Goal: Navigation & Orientation: Find specific page/section

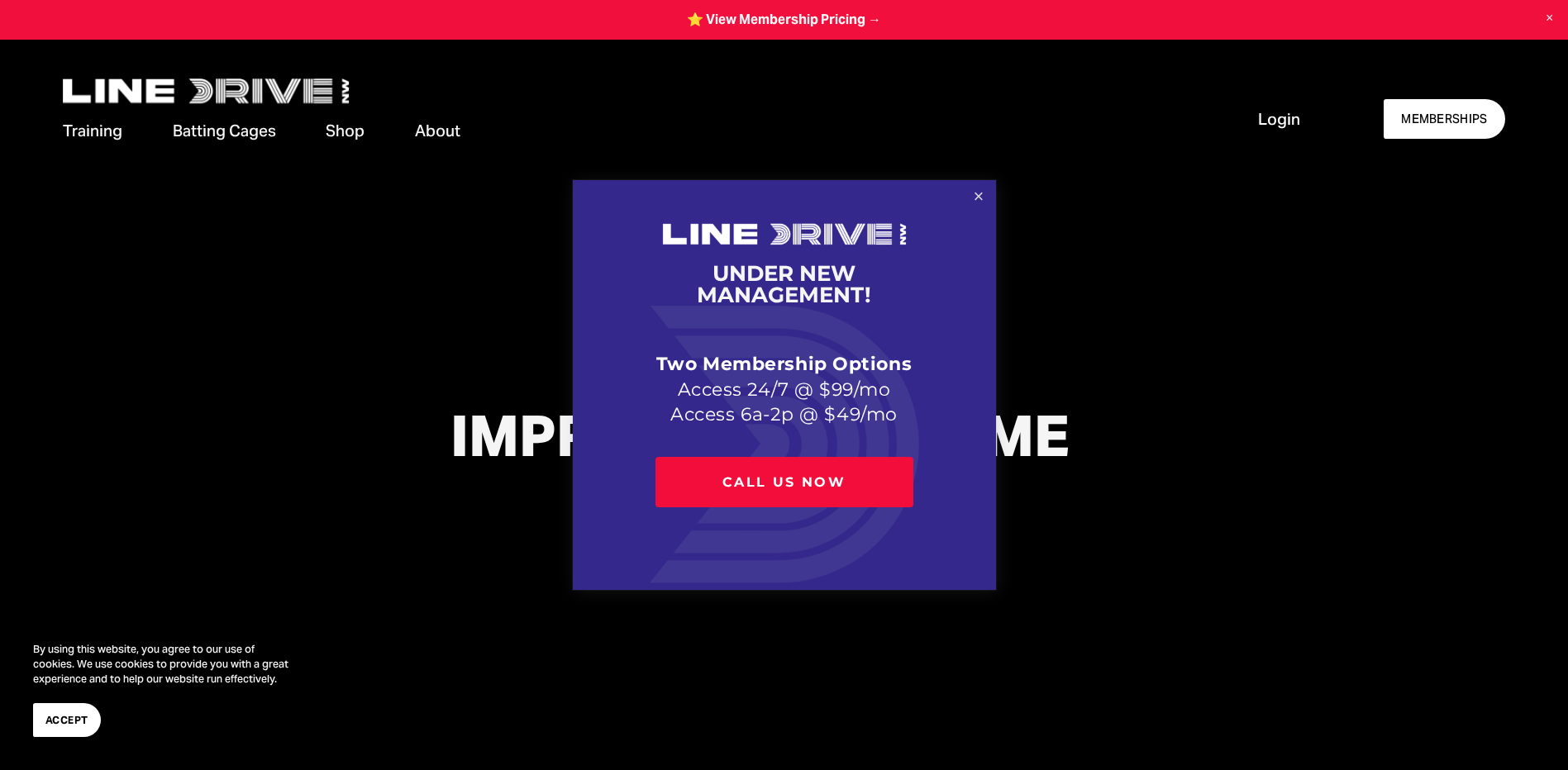
click at [985, 193] on link "Close" at bounding box center [978, 197] width 29 height 29
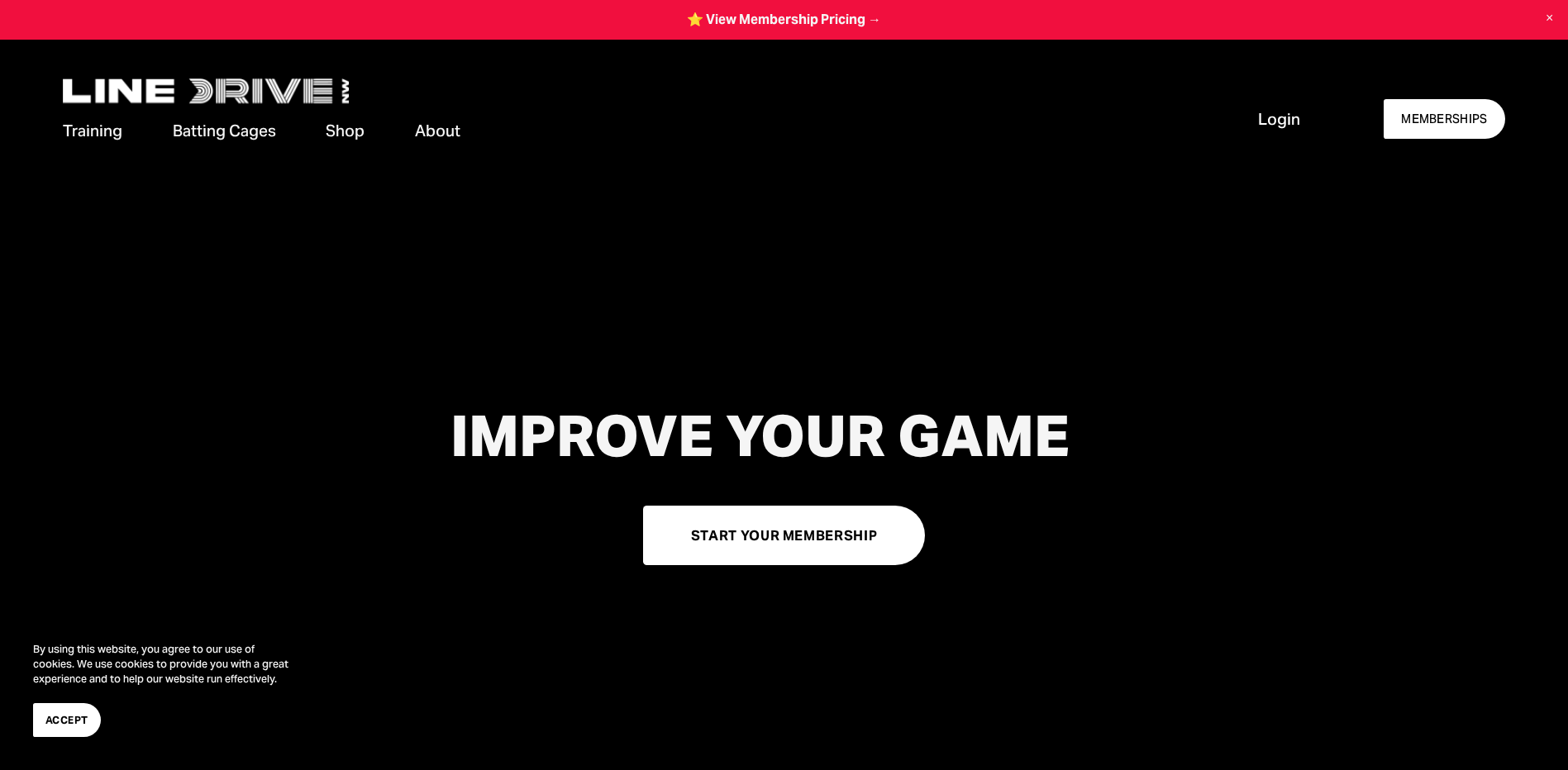
click at [353, 130] on link "Shop" at bounding box center [345, 132] width 39 height 26
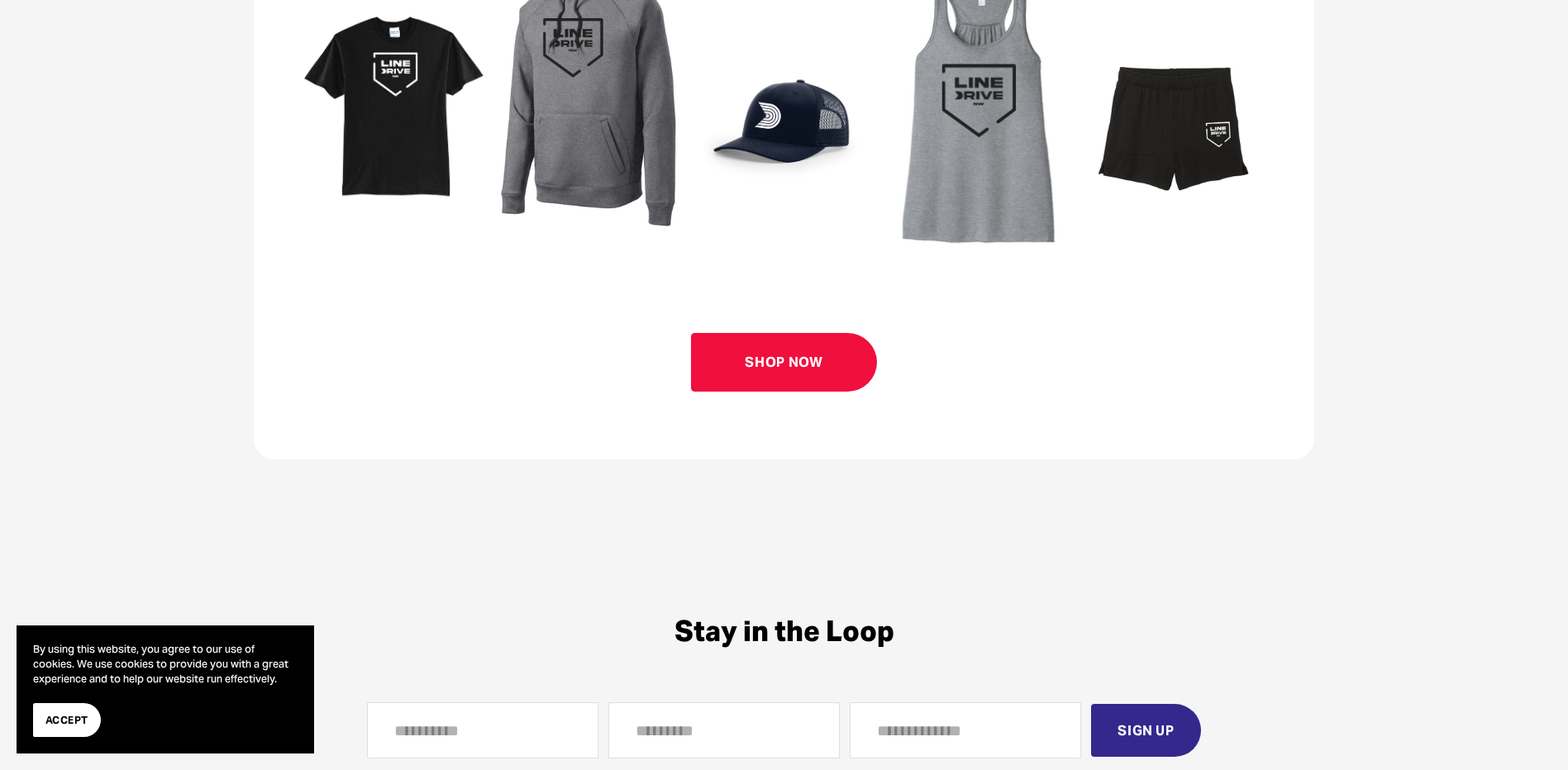
scroll to position [905, 0]
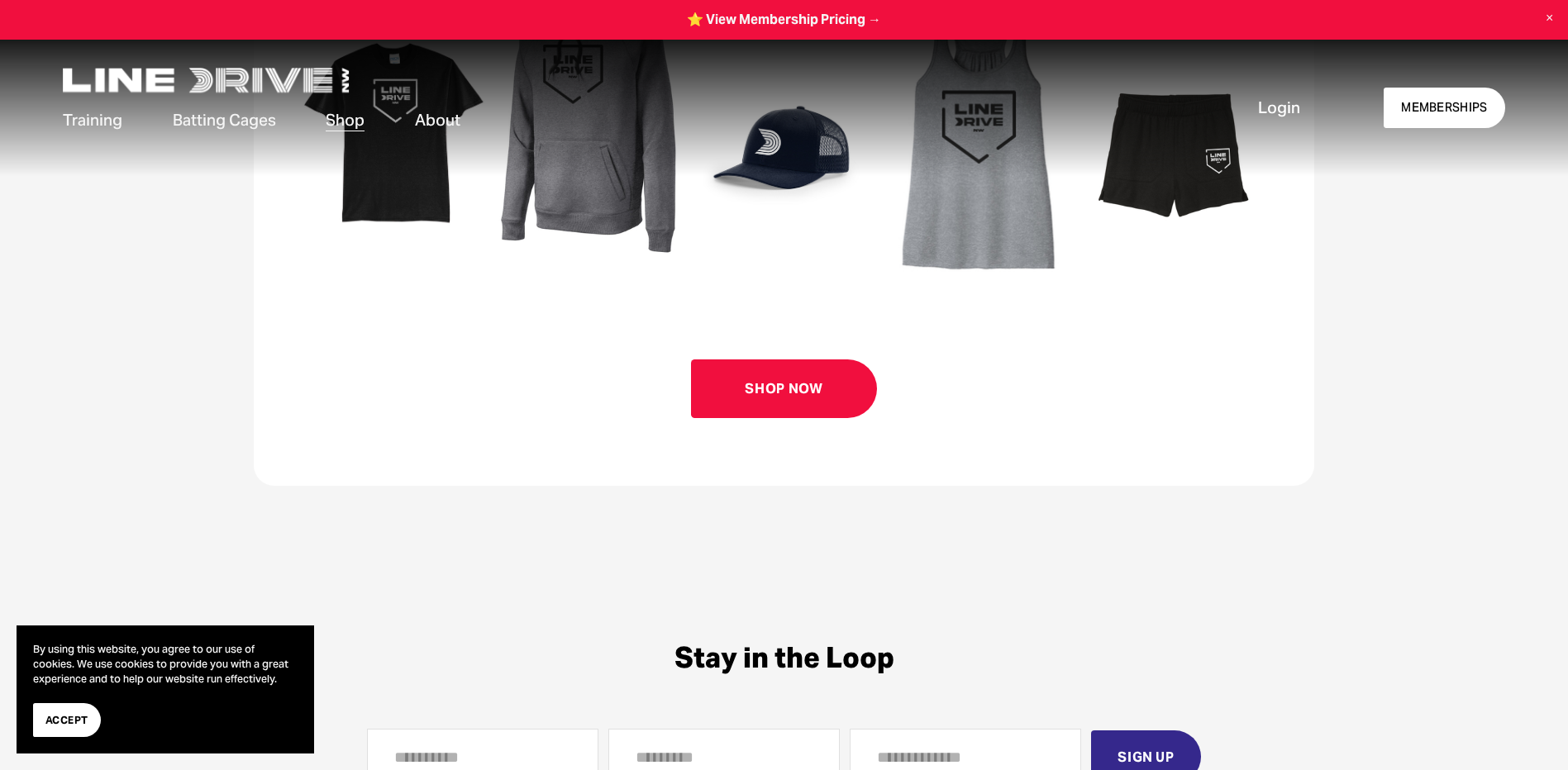
click at [790, 418] on link "Shop Now" at bounding box center [784, 389] width 186 height 58
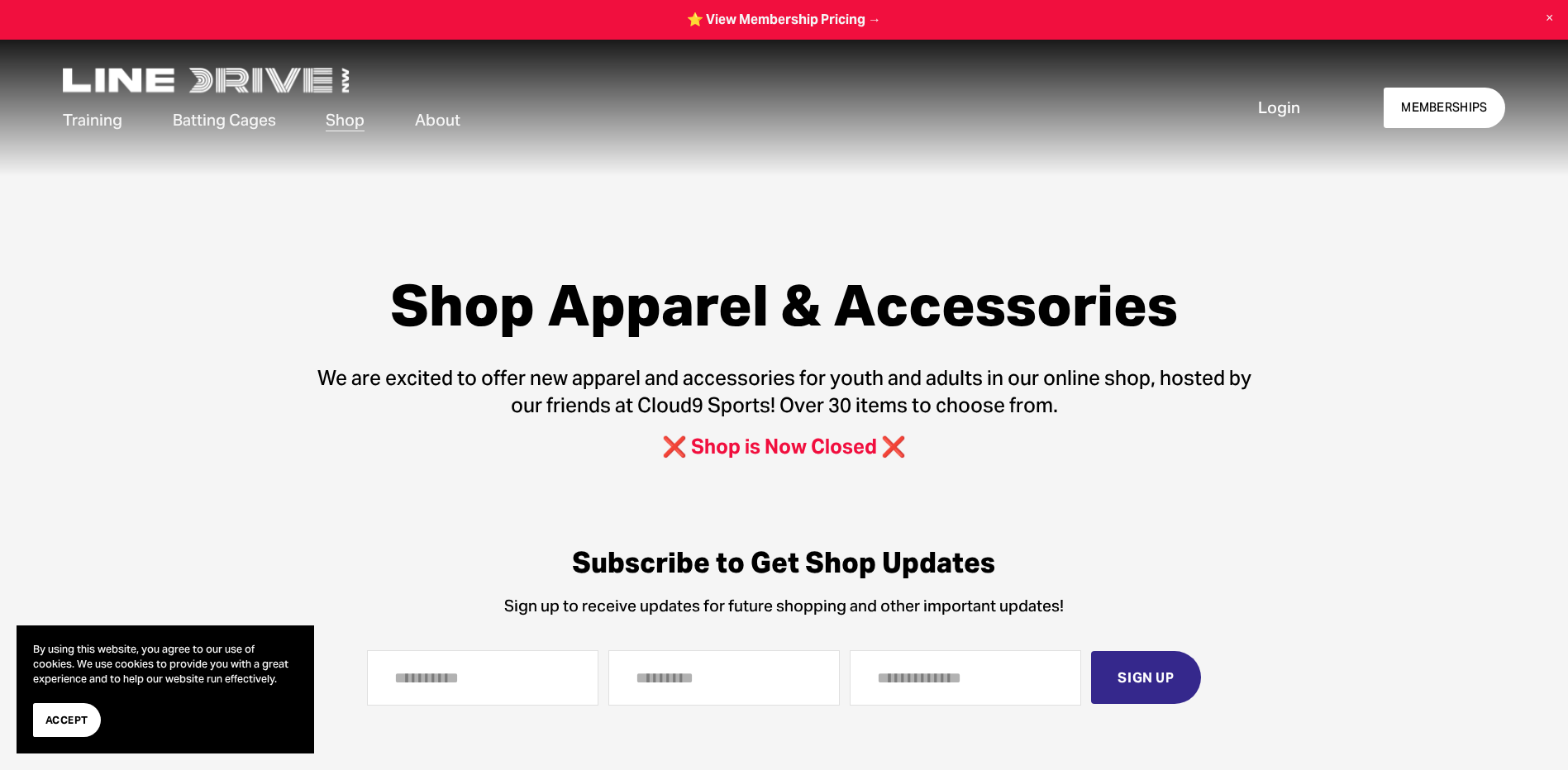
scroll to position [0, 0]
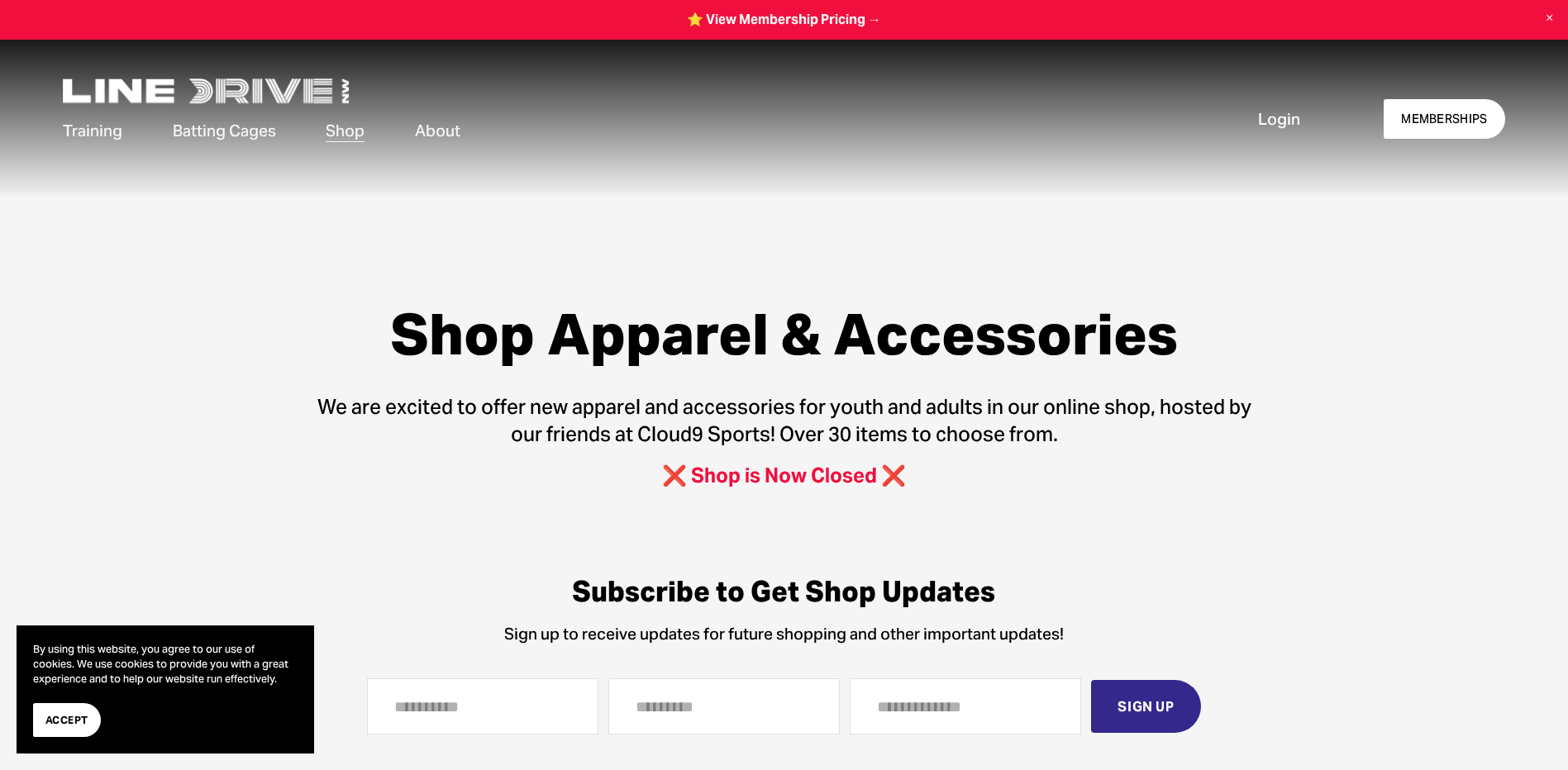
click at [0, 0] on span "Memberships" at bounding box center [0, 0] width 0 height 0
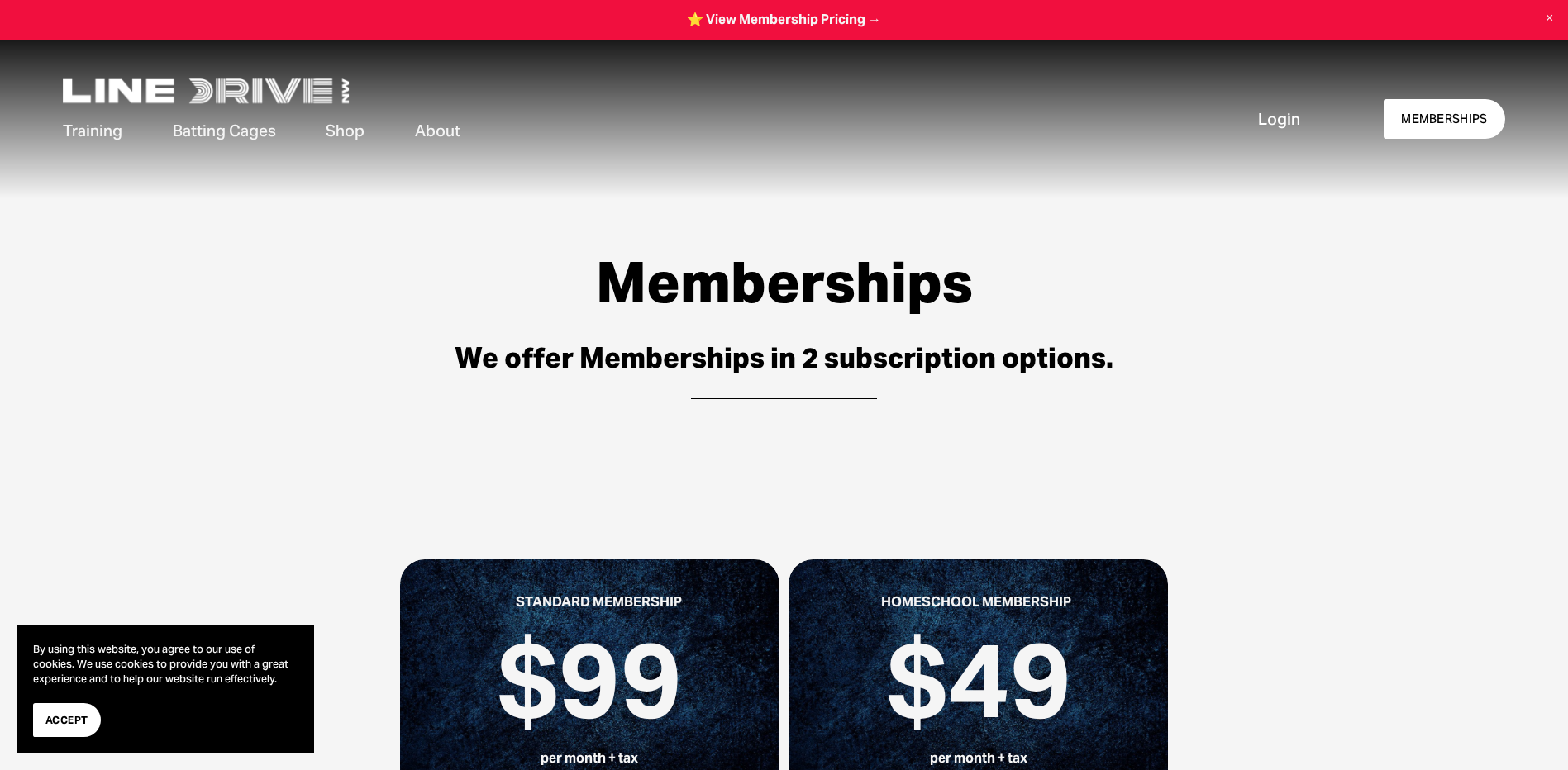
click at [0, 0] on span "Private Lessons" at bounding box center [0, 0] width 0 height 0
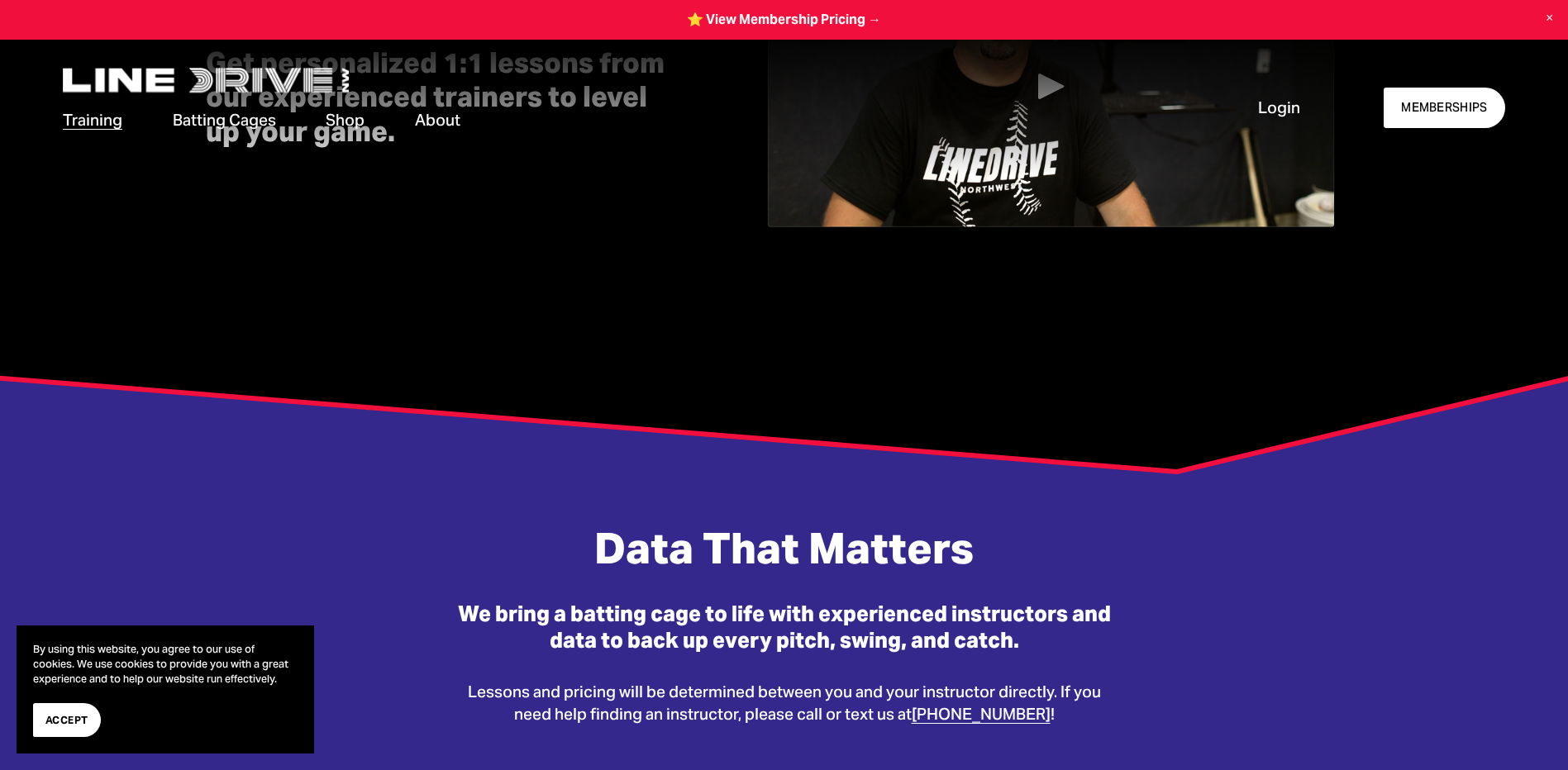
scroll to position [219, 0]
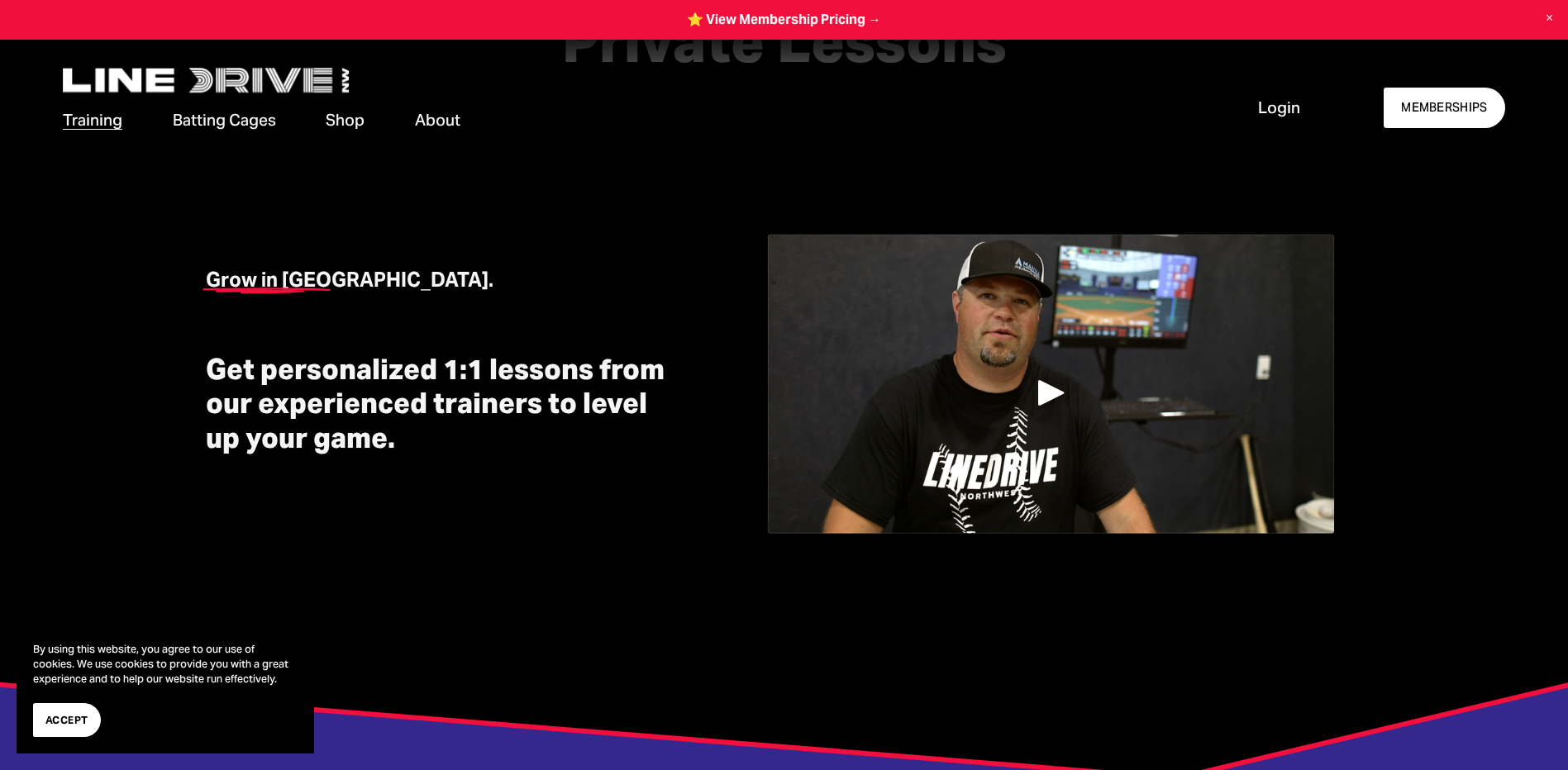
click at [1053, 382] on div "Play" at bounding box center [1051, 392] width 40 height 40
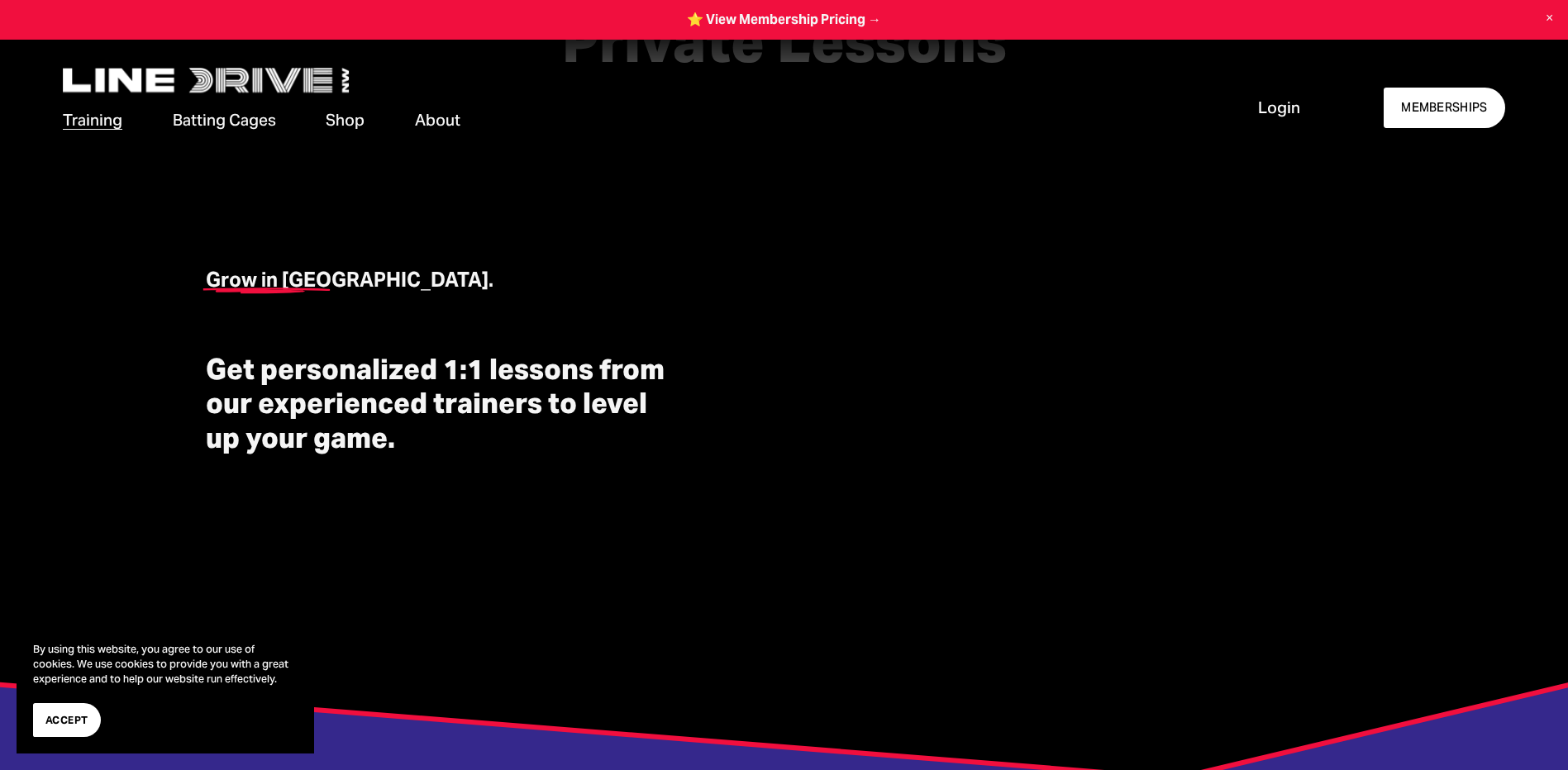
drag, startPoint x: 262, startPoint y: 107, endPoint x: 251, endPoint y: 122, distance: 18.6
click at [262, 107] on div "Training Memberships Camps & Clinics Private Lessons Strength Training Batting …" at bounding box center [644, 121] width 1163 height 56
click at [351, 123] on link "Shop" at bounding box center [345, 121] width 39 height 26
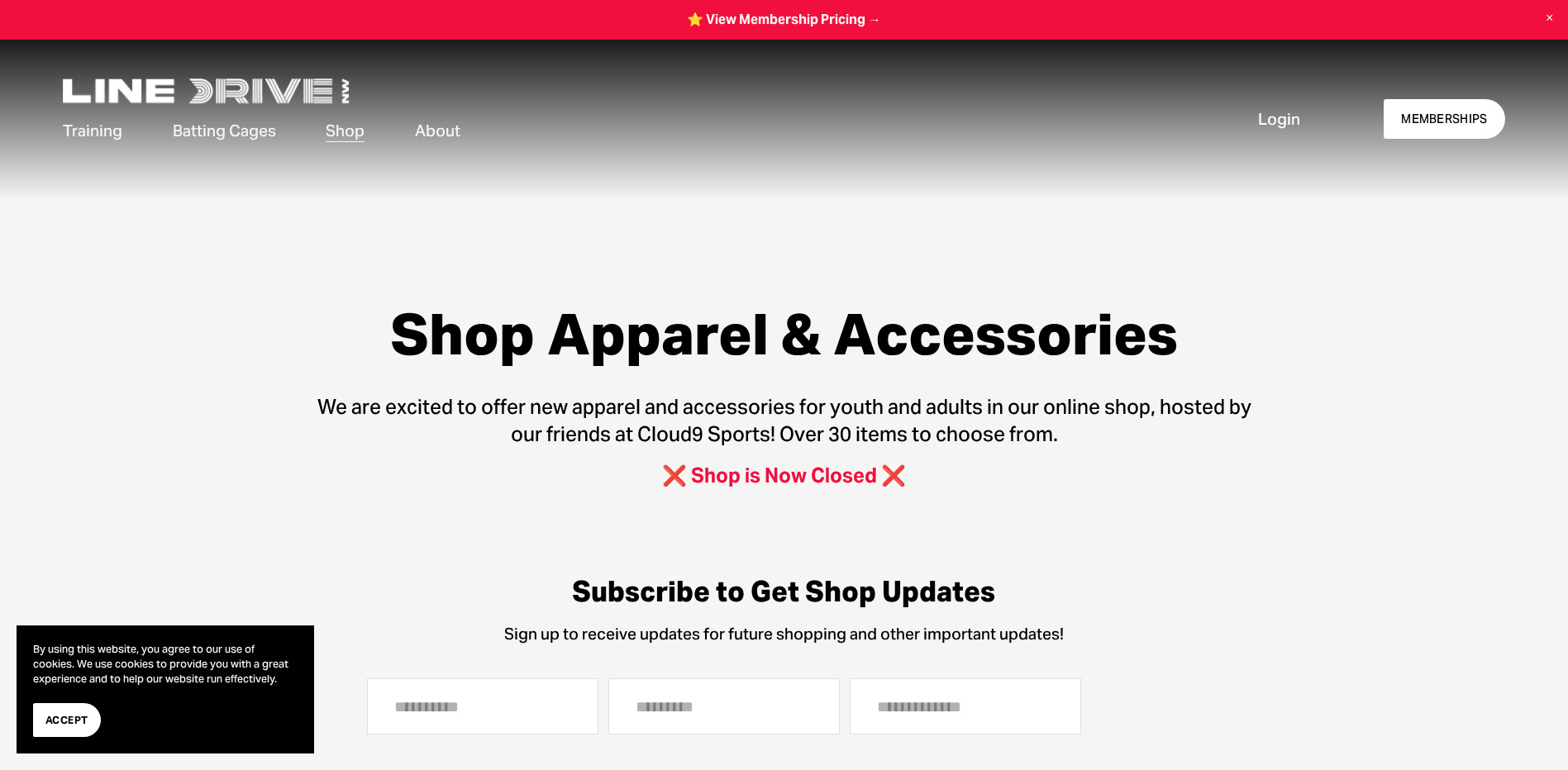
click at [239, 134] on span "Batting Cages" at bounding box center [224, 131] width 103 height 22
click at [0, 0] on span "Memberships" at bounding box center [0, 0] width 0 height 0
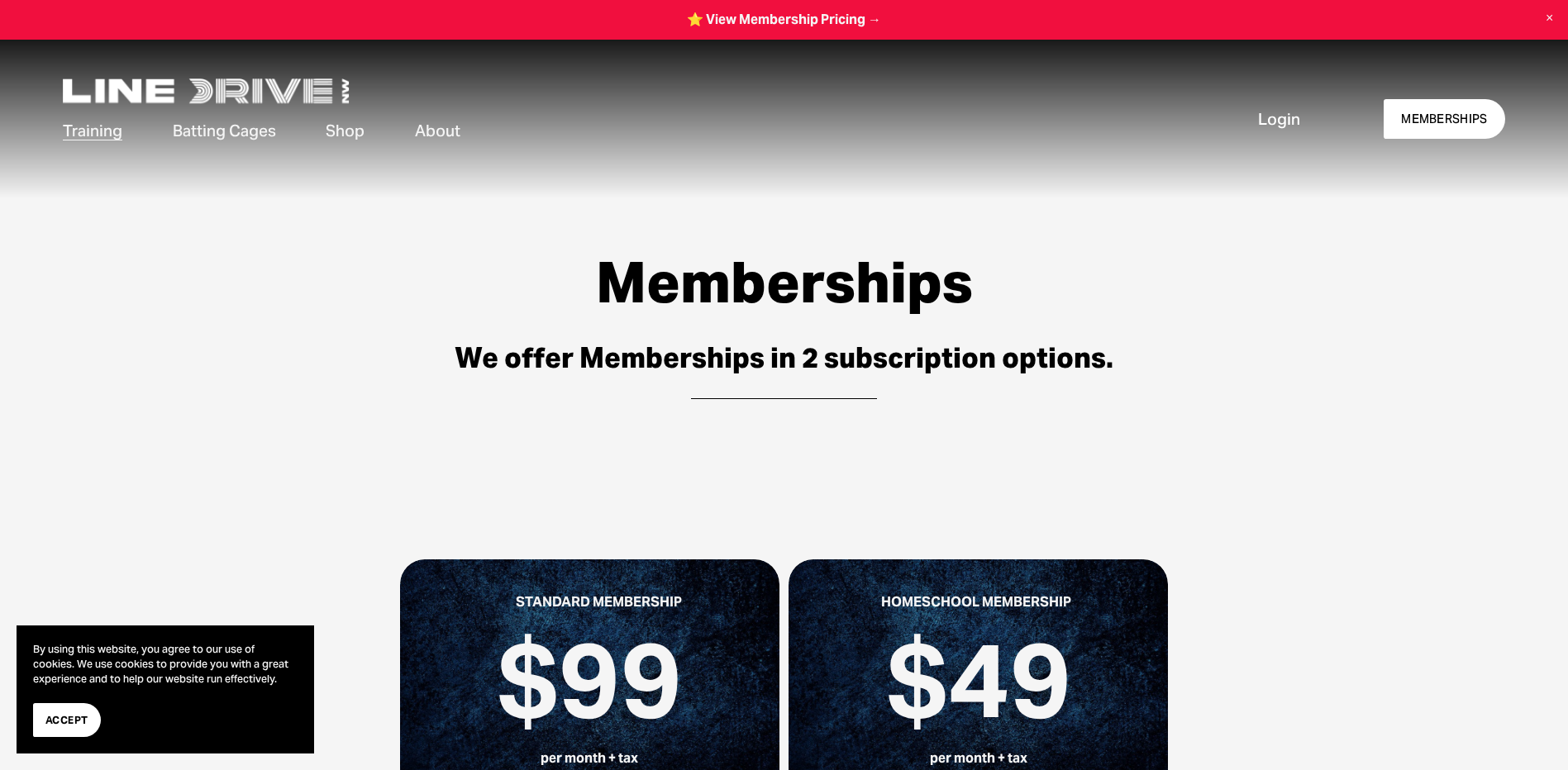
click at [163, 100] on img at bounding box center [206, 91] width 286 height 25
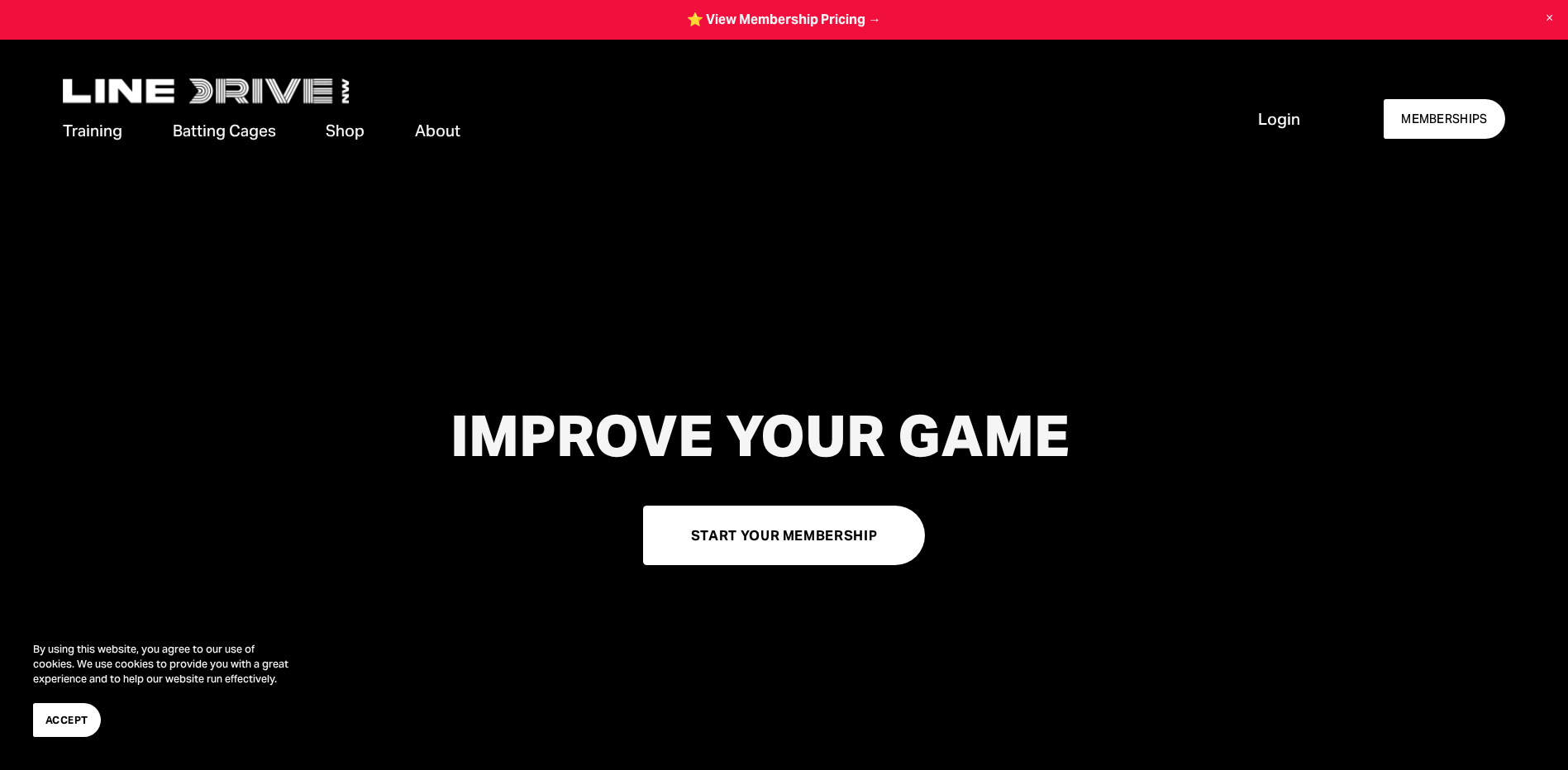
click at [0, 0] on span "Cage Rentals" at bounding box center [0, 0] width 0 height 0
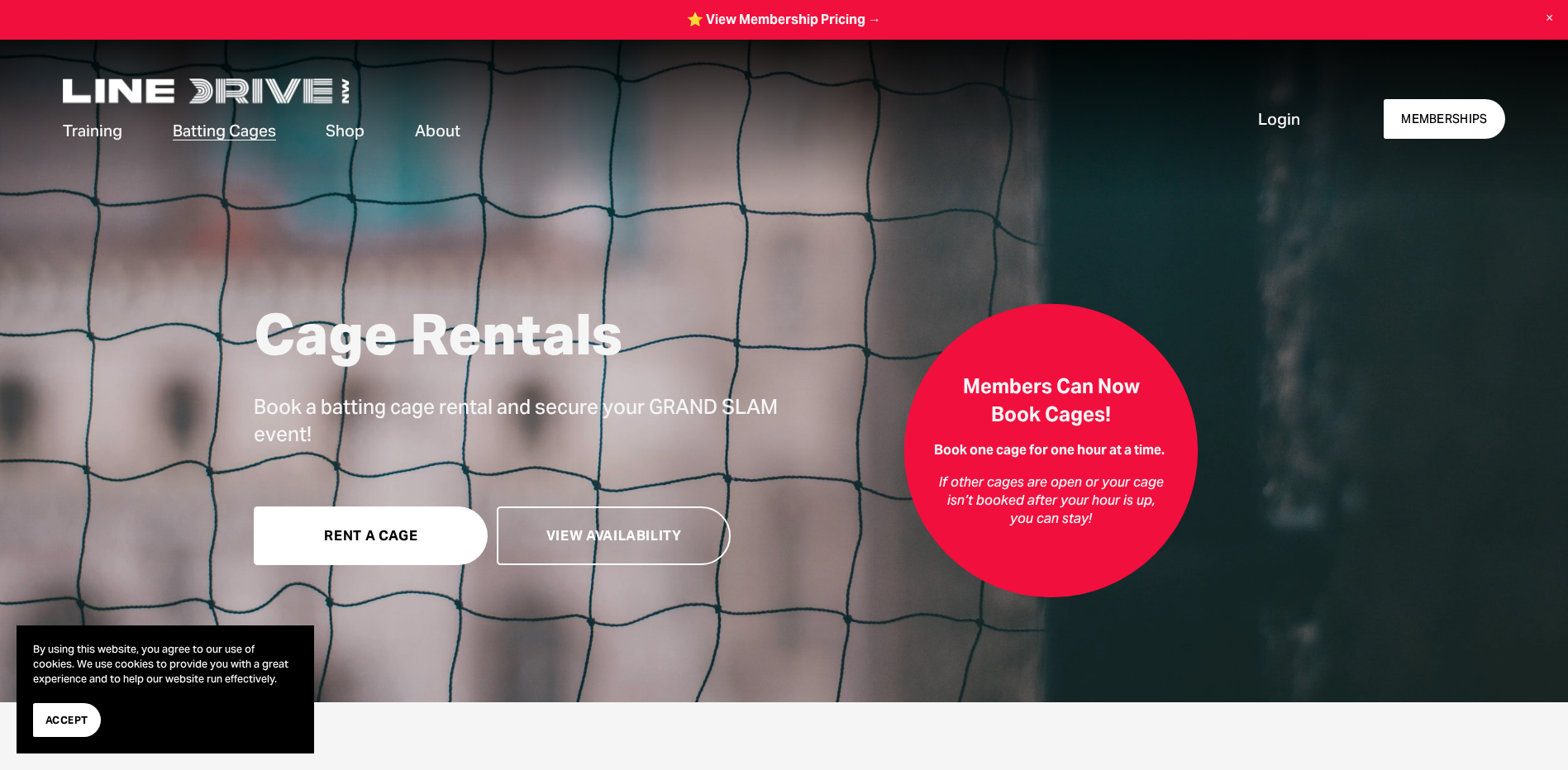
click at [0, 0] on link "Cage Availability" at bounding box center [0, 0] width 0 height 0
